Goal: Contribute content: Contribute content

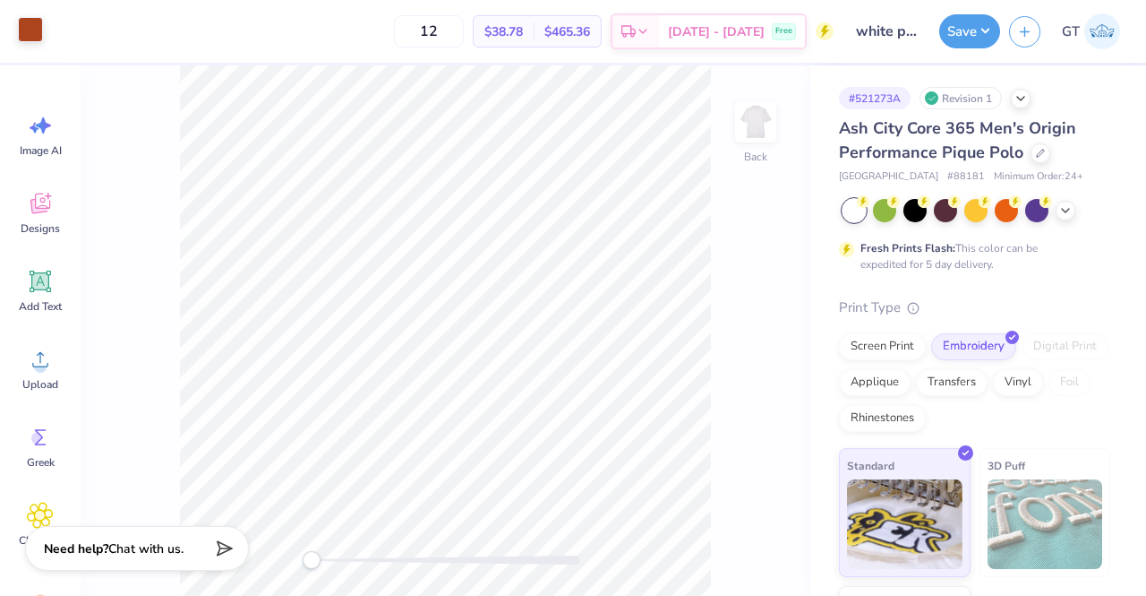
click at [34, 29] on div at bounding box center [30, 29] width 25 height 25
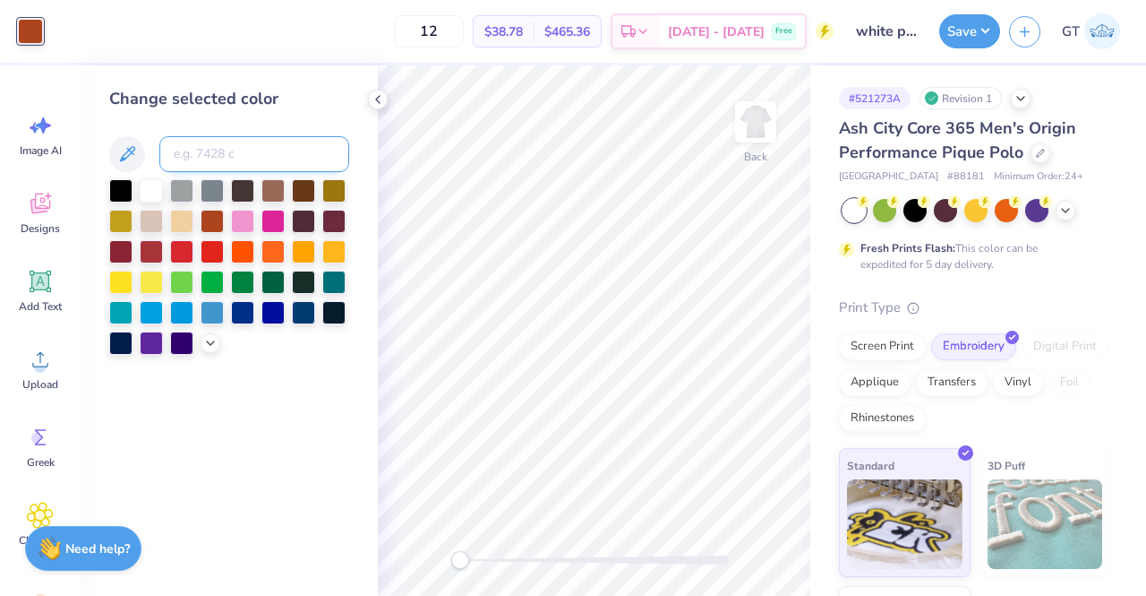
click at [240, 146] on input at bounding box center [254, 154] width 190 height 36
type input "1655"
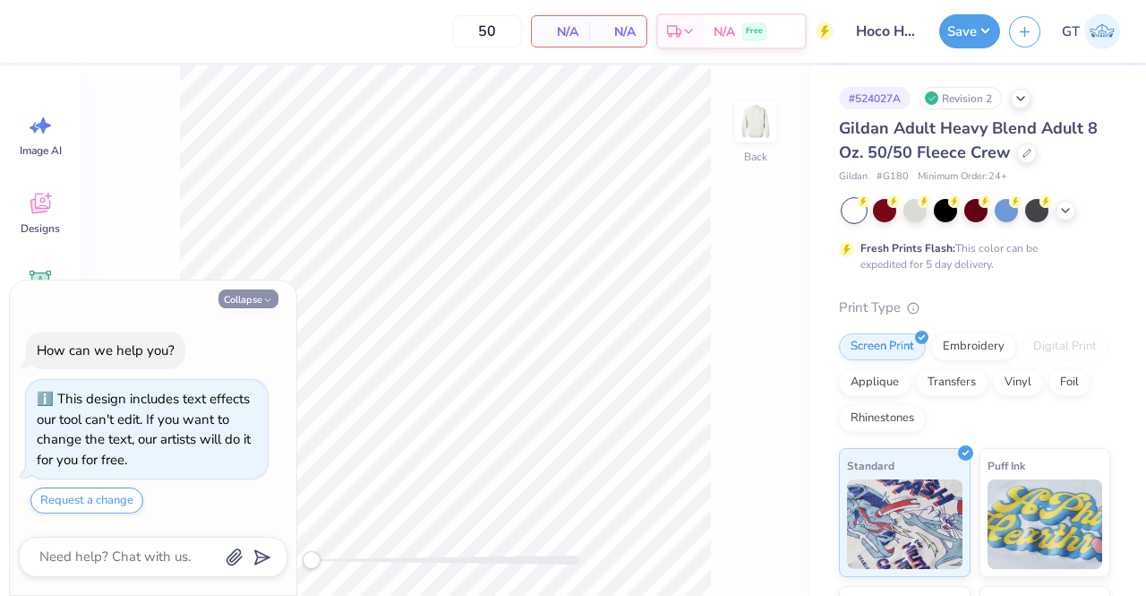
click at [235, 301] on button "Collapse" at bounding box center [249, 298] width 60 height 19
type textarea "x"
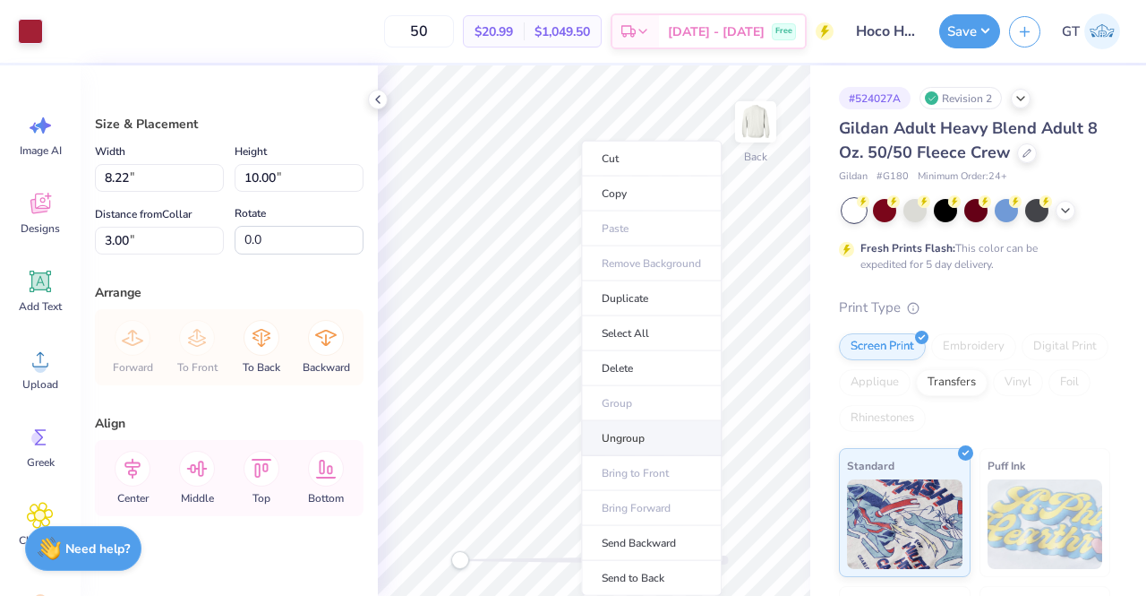
click at [638, 436] on li "Ungroup" at bounding box center [651, 438] width 141 height 35
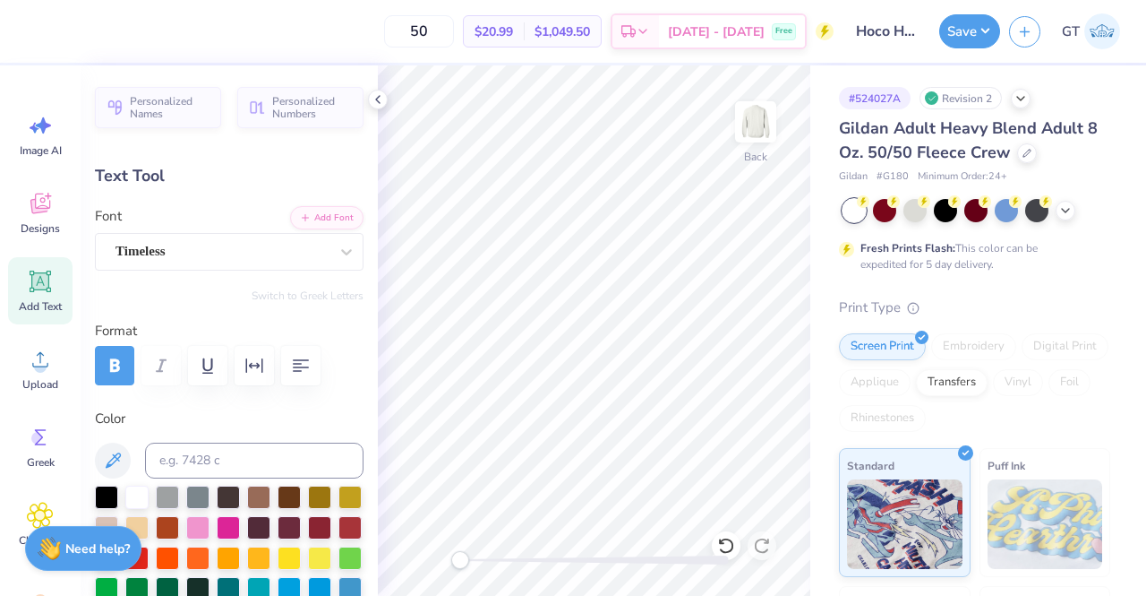
scroll to position [14, 4]
type textarea "AT THE [GEOGRAPHIC_DATA][US_STATE]"
click at [970, 32] on button "Save" at bounding box center [970, 29] width 61 height 34
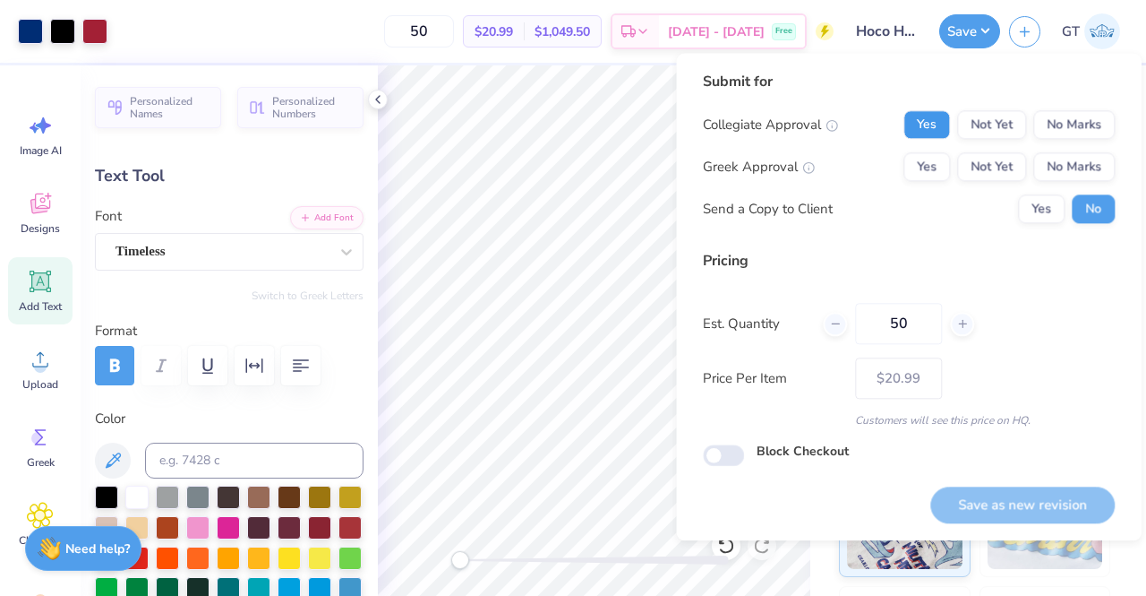
click at [935, 119] on button "Yes" at bounding box center [927, 124] width 47 height 29
click at [933, 159] on button "Yes" at bounding box center [927, 166] width 47 height 29
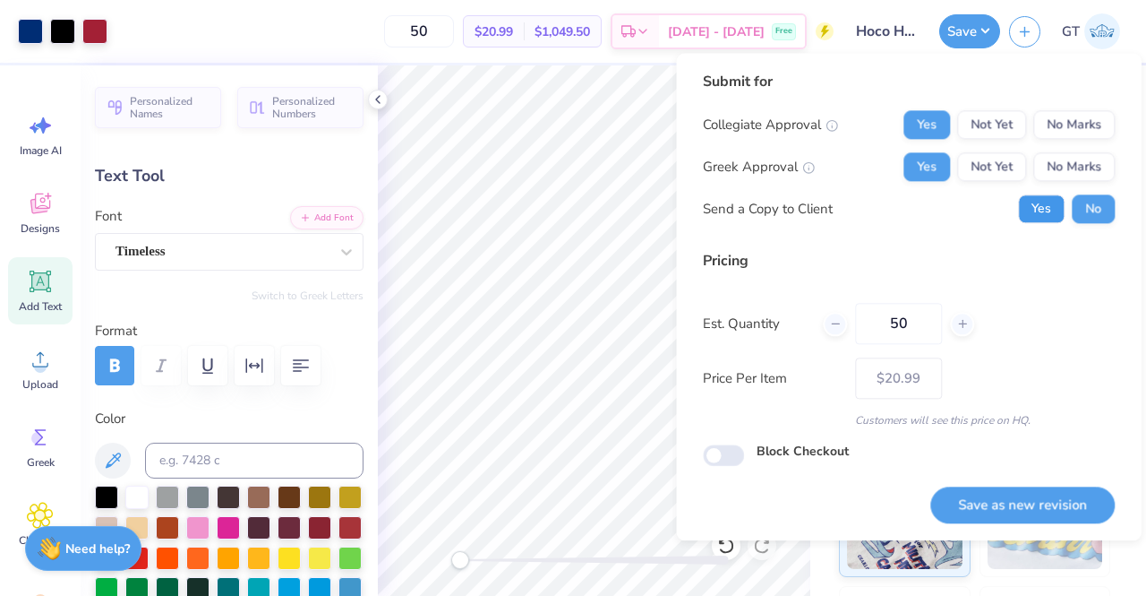
click at [1043, 210] on button "Yes" at bounding box center [1041, 208] width 47 height 29
click at [1001, 497] on button "Save as new revision" at bounding box center [1023, 504] width 185 height 37
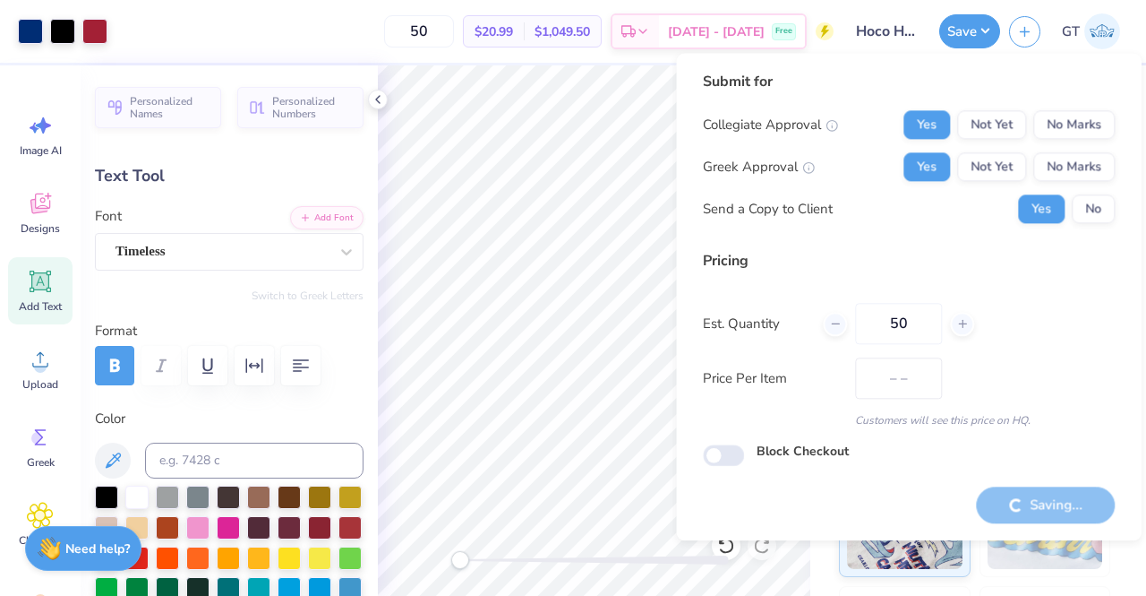
type input "$20.99"
